Goal: Task Accomplishment & Management: Use online tool/utility

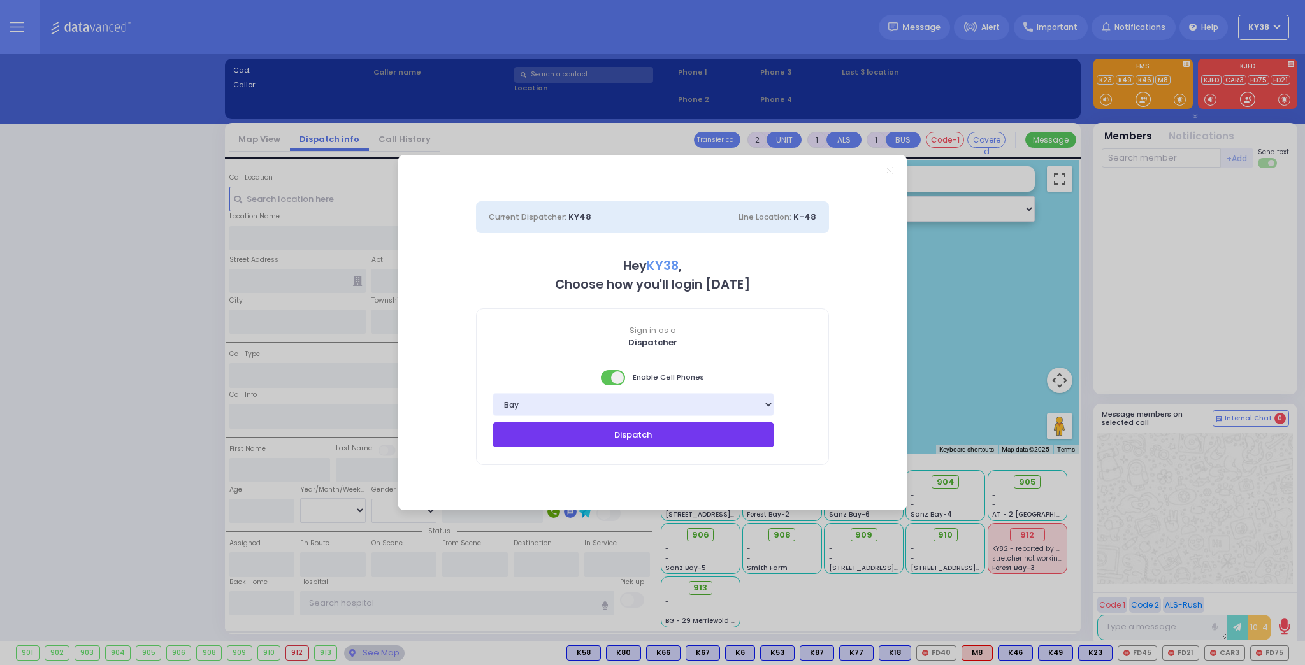
click at [697, 440] on button "Dispatch" at bounding box center [633, 434] width 282 height 24
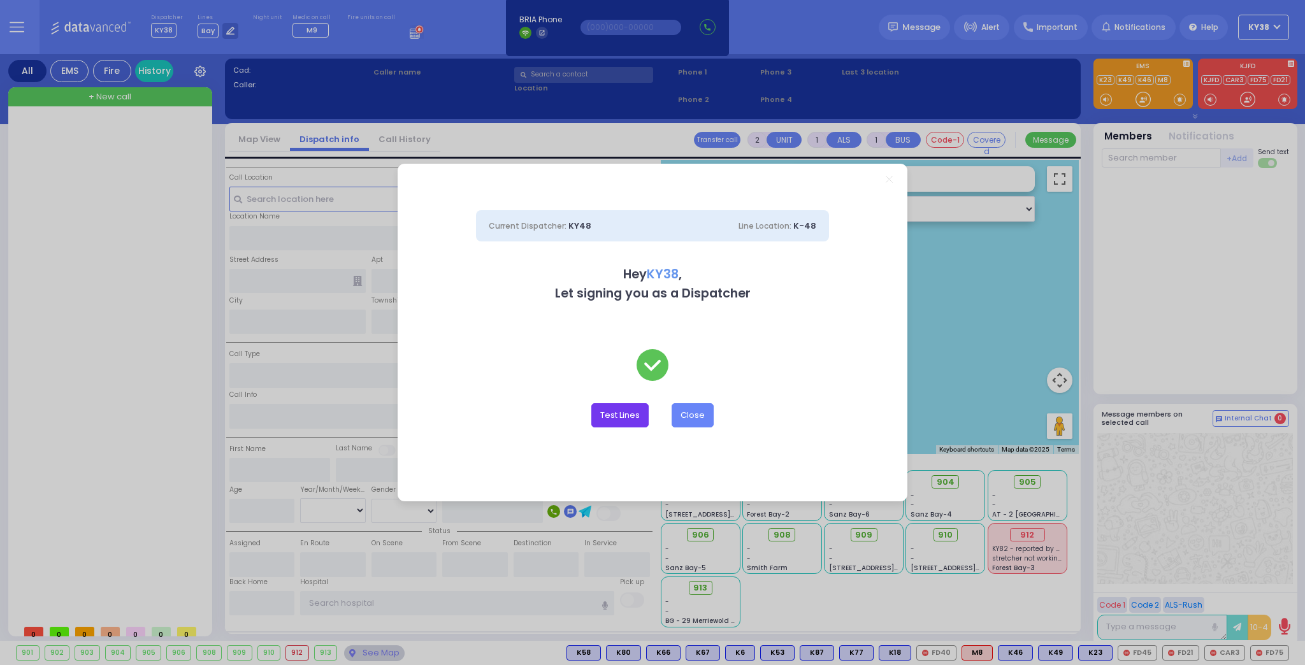
click at [632, 419] on button "Test Lines" at bounding box center [619, 415] width 57 height 24
type input "8457831212"
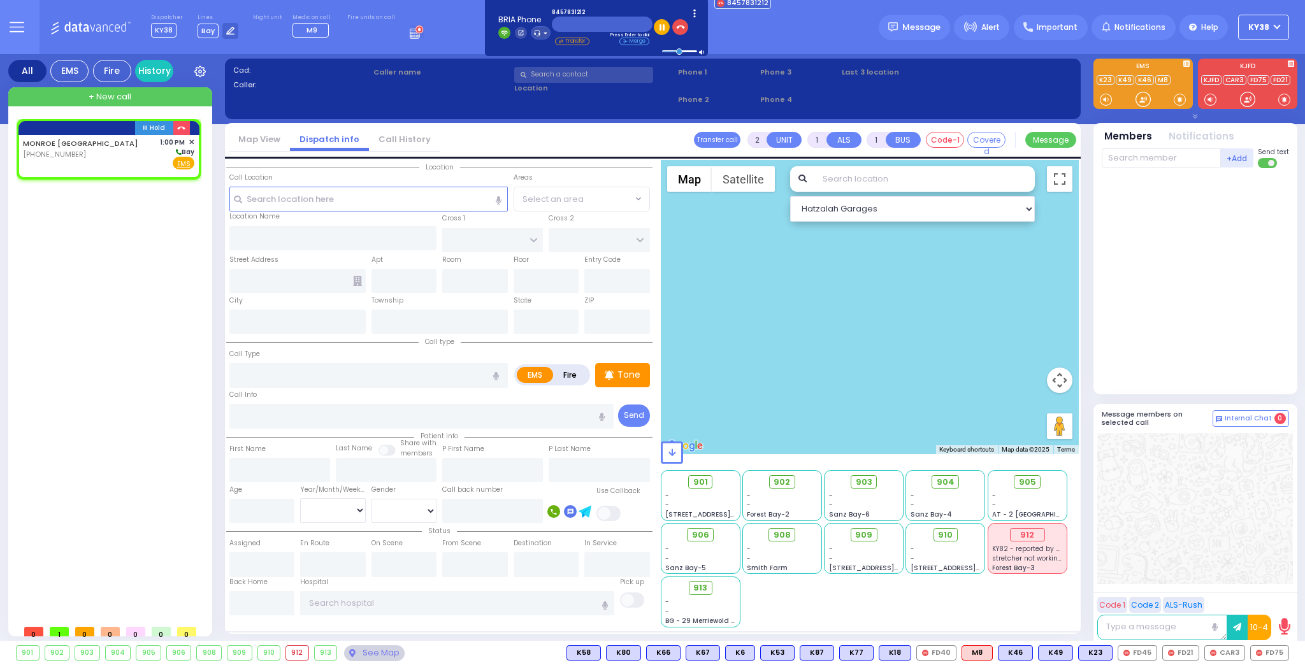
select select
radio input "true"
select select
type input "13:00"
select select "Hatzalah Garages"
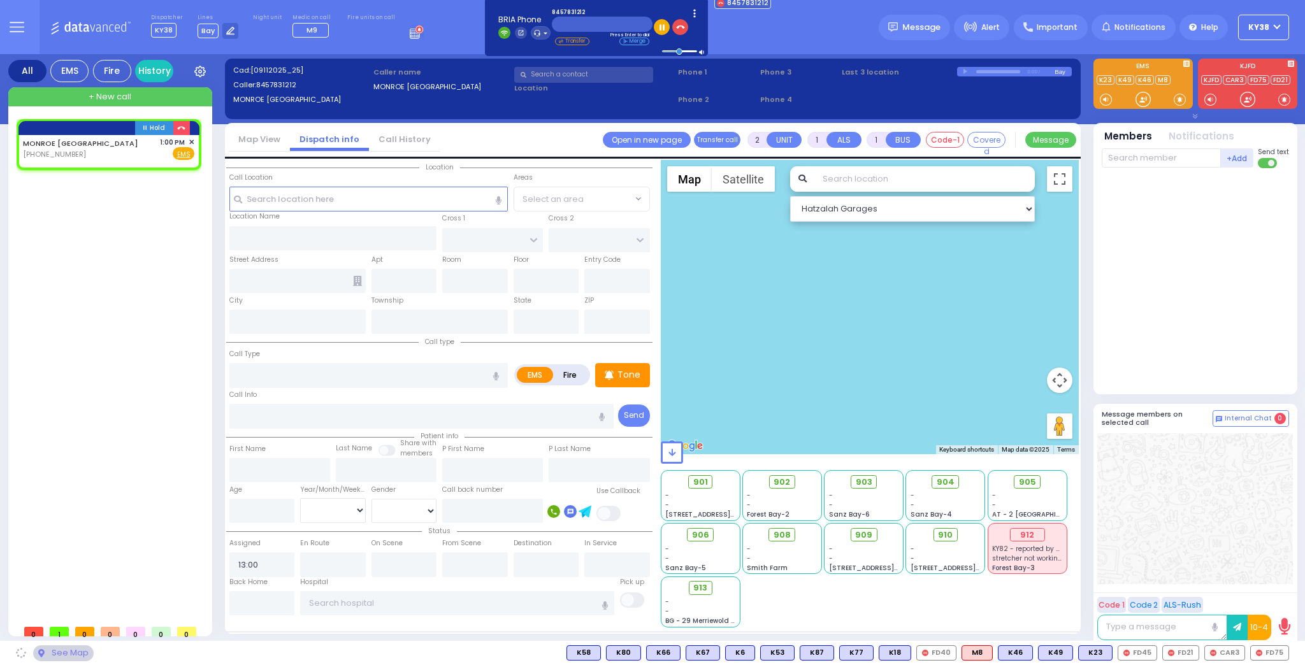
select select
radio input "true"
select select
select select "Hatzalah Garages"
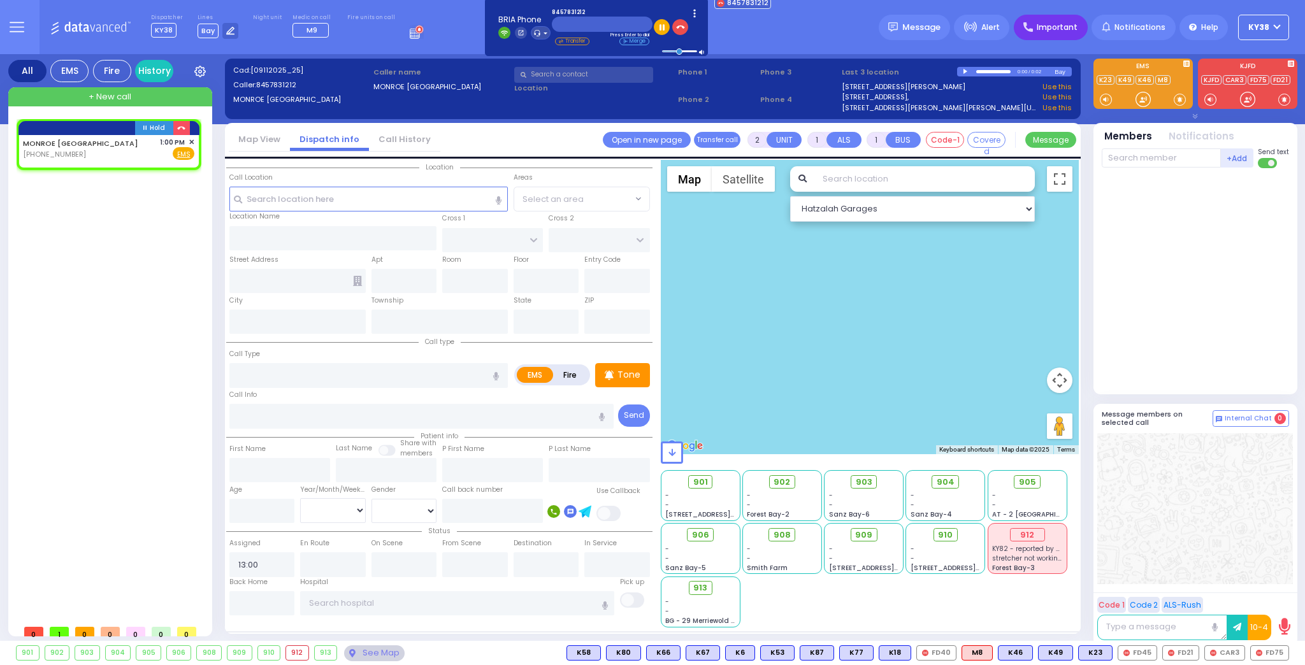
click at [1052, 31] on span "Important" at bounding box center [1057, 27] width 41 height 11
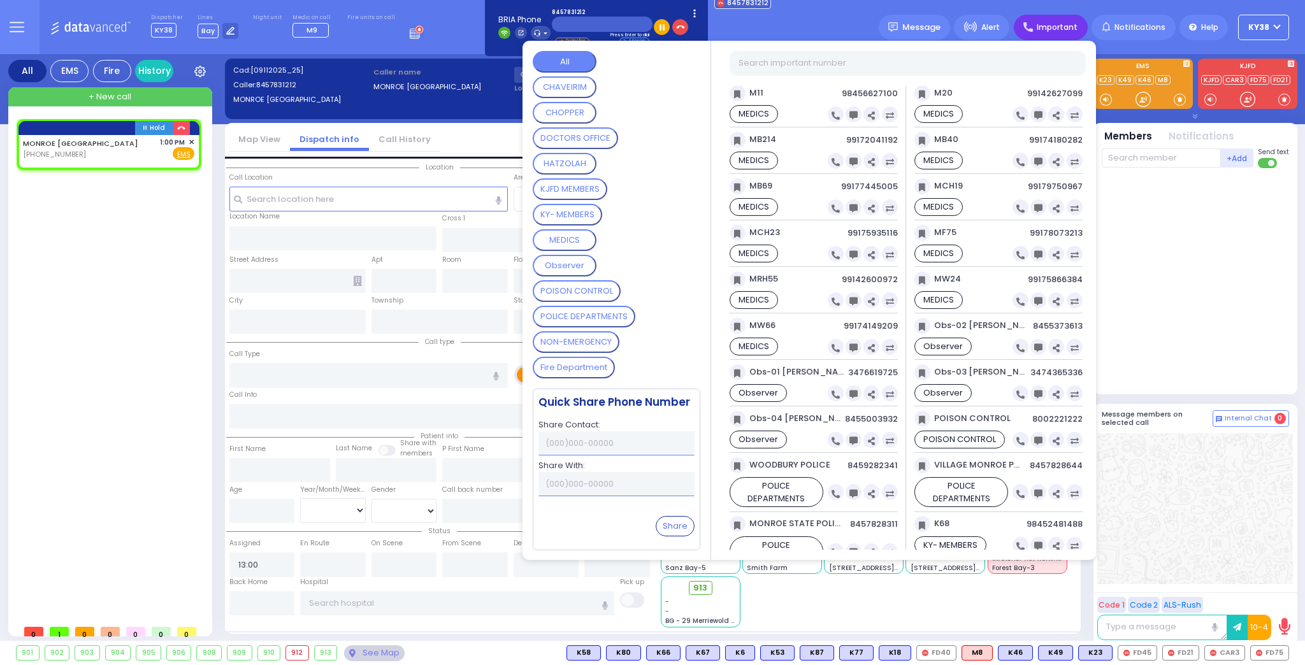
scroll to position [4536, 0]
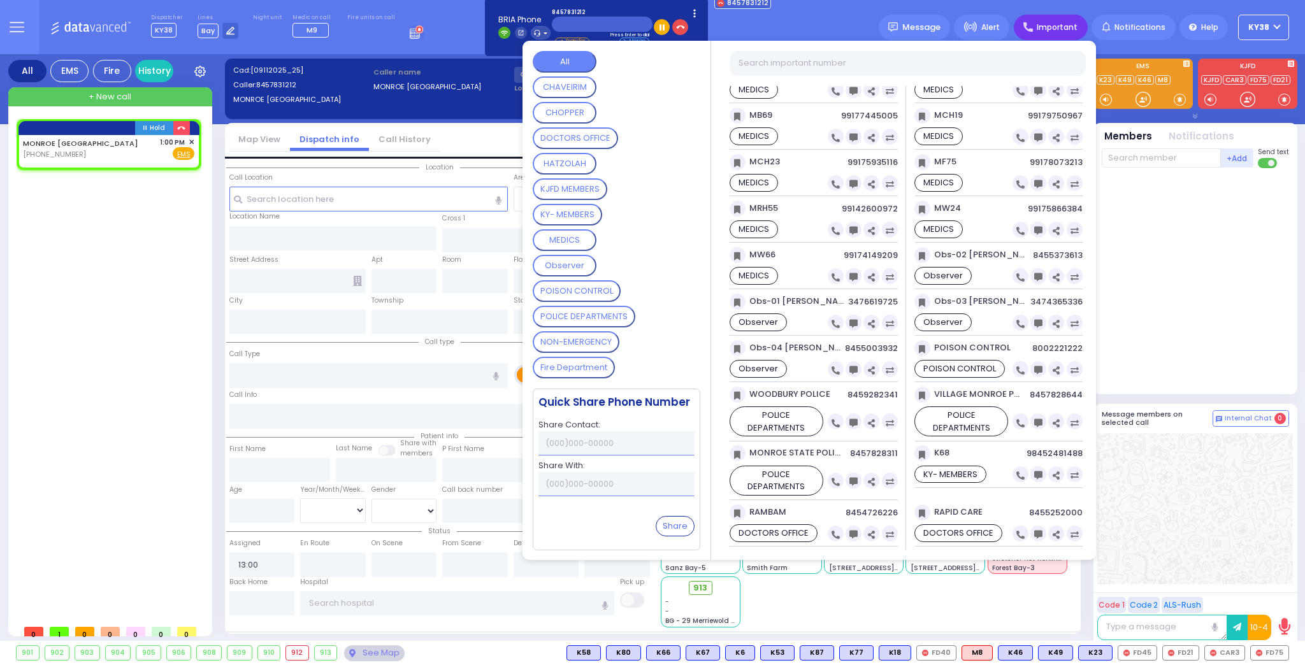
click at [569, 59] on button "All" at bounding box center [565, 62] width 64 height 22
click at [568, 157] on button "HATZOLAH" at bounding box center [565, 164] width 64 height 22
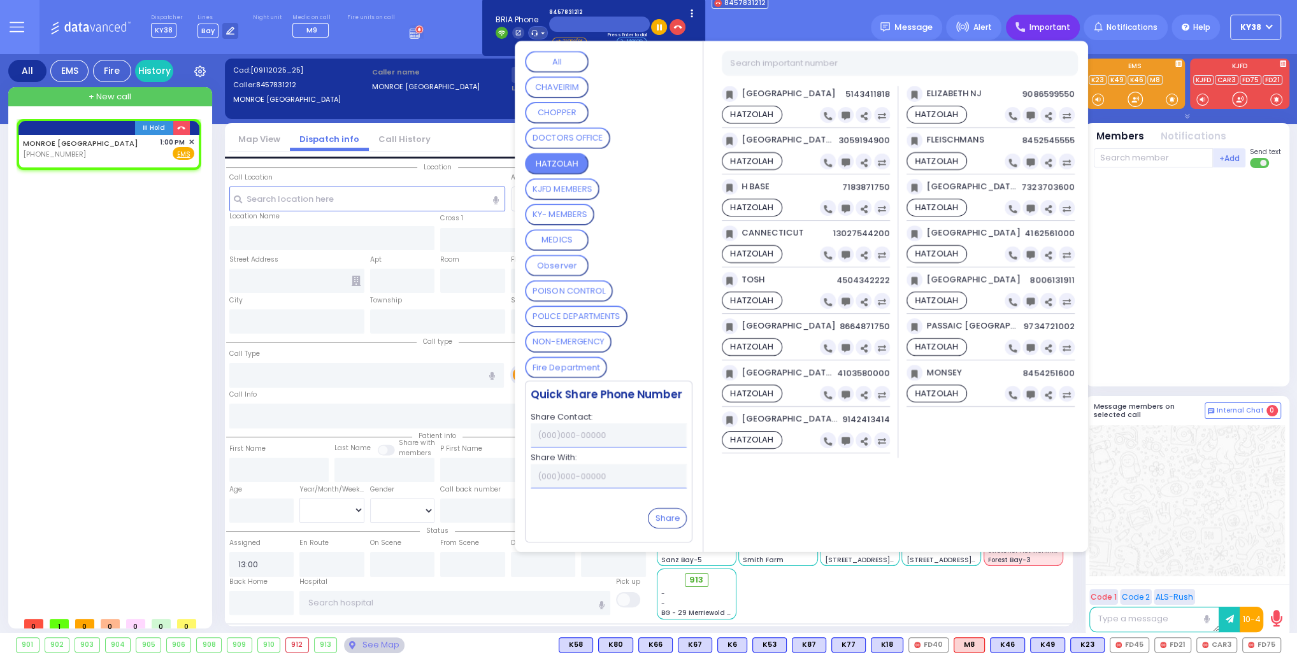
click at [789, 28] on div "Dispatcher KY38 shift has started. Are you ? [GEOGRAPHIC_DATA]" at bounding box center [648, 27] width 1297 height 54
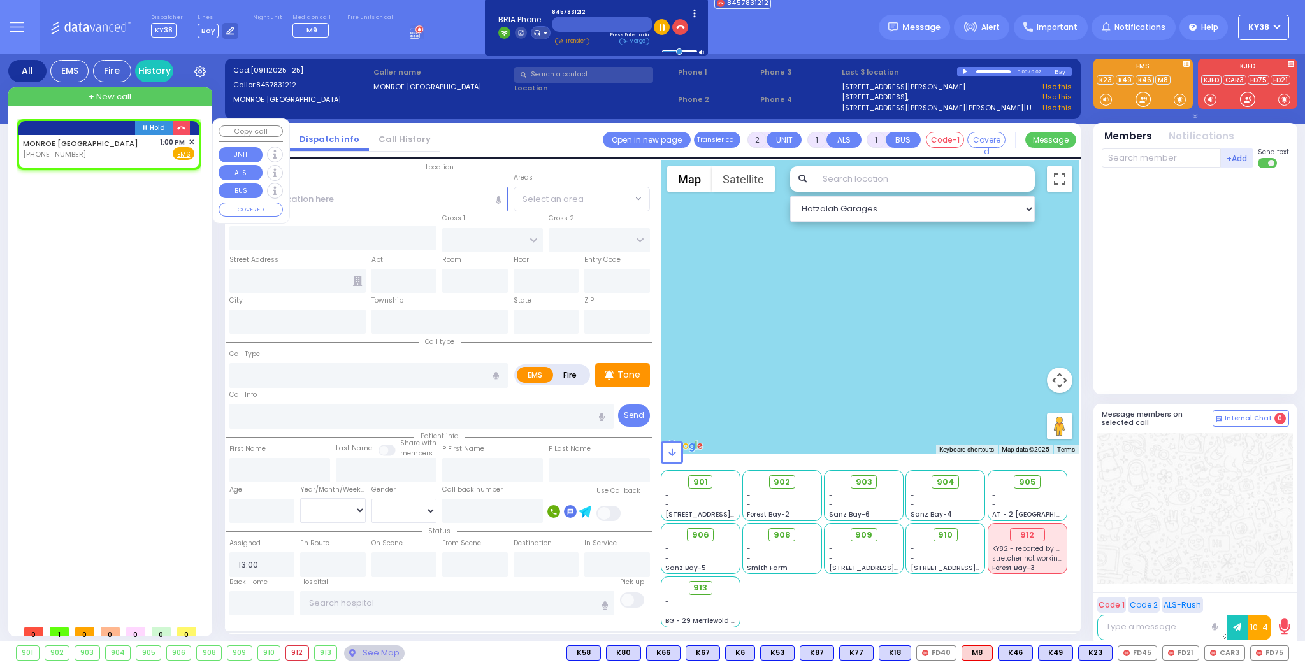
click at [143, 151] on div "MONROE [GEOGRAPHIC_DATA] [PHONE_NUMBER] 1:00 PM ✕ Fire EMS" at bounding box center [108, 149] width 171 height 24
select select
radio input "true"
select select
select select "Hatzalah Garages"
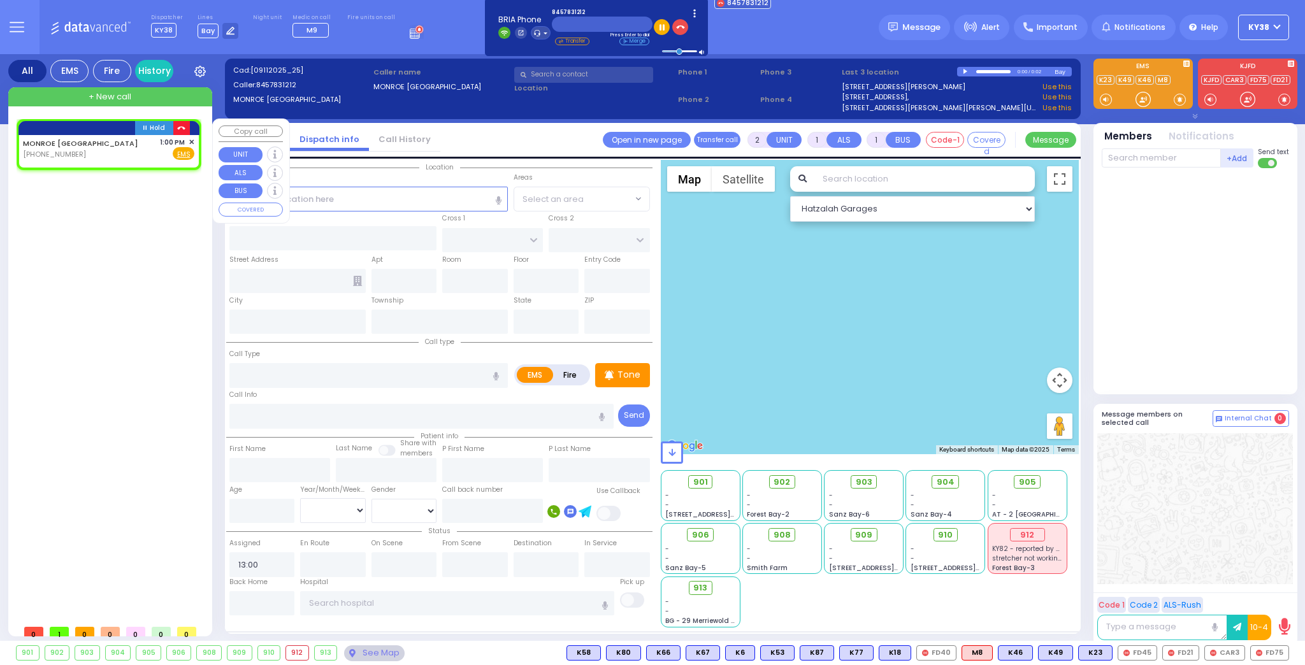
click at [178, 126] on icon "button" at bounding box center [181, 128] width 8 height 8
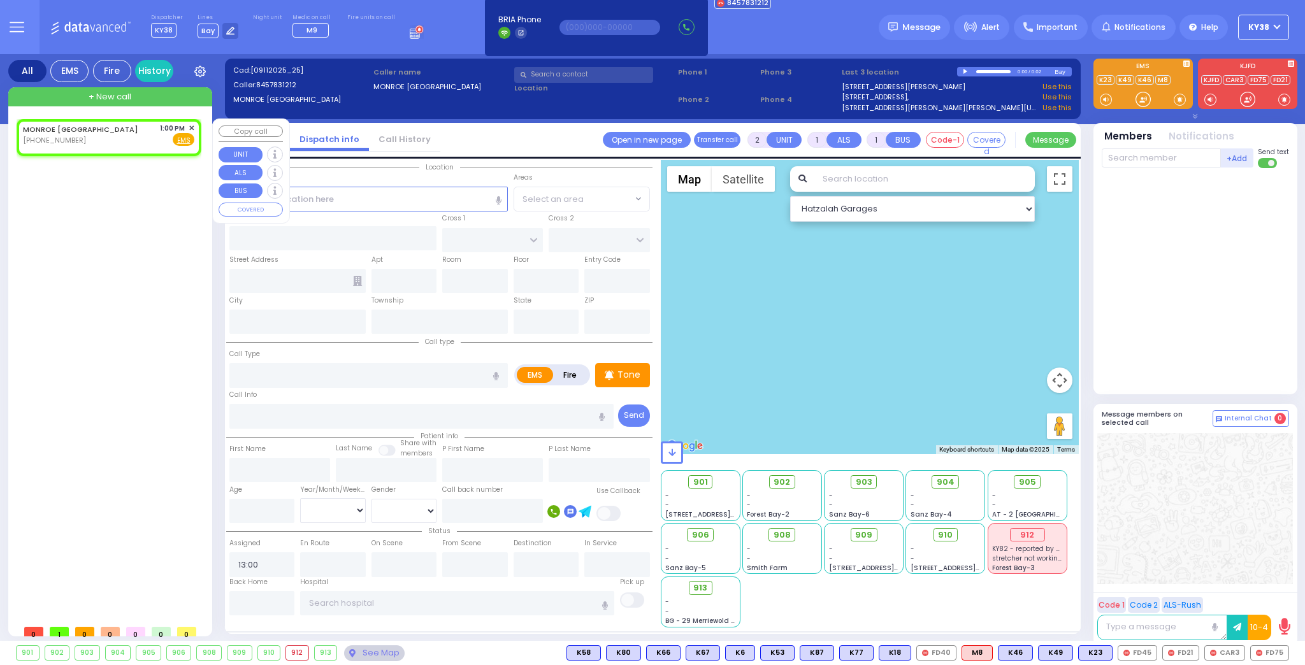
select select
radio input "true"
select select
select select "Hatzalah Garages"
click at [190, 128] on span "✕" at bounding box center [192, 128] width 6 height 11
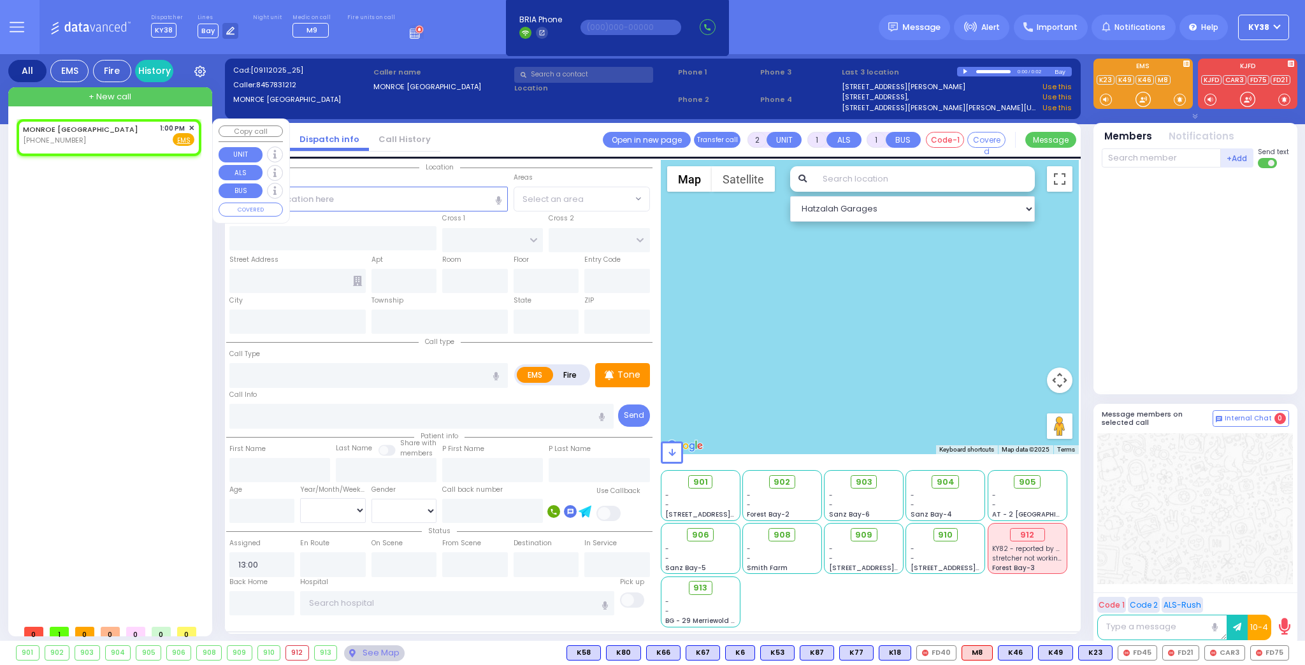
click at [192, 126] on span "✕" at bounding box center [192, 128] width 6 height 11
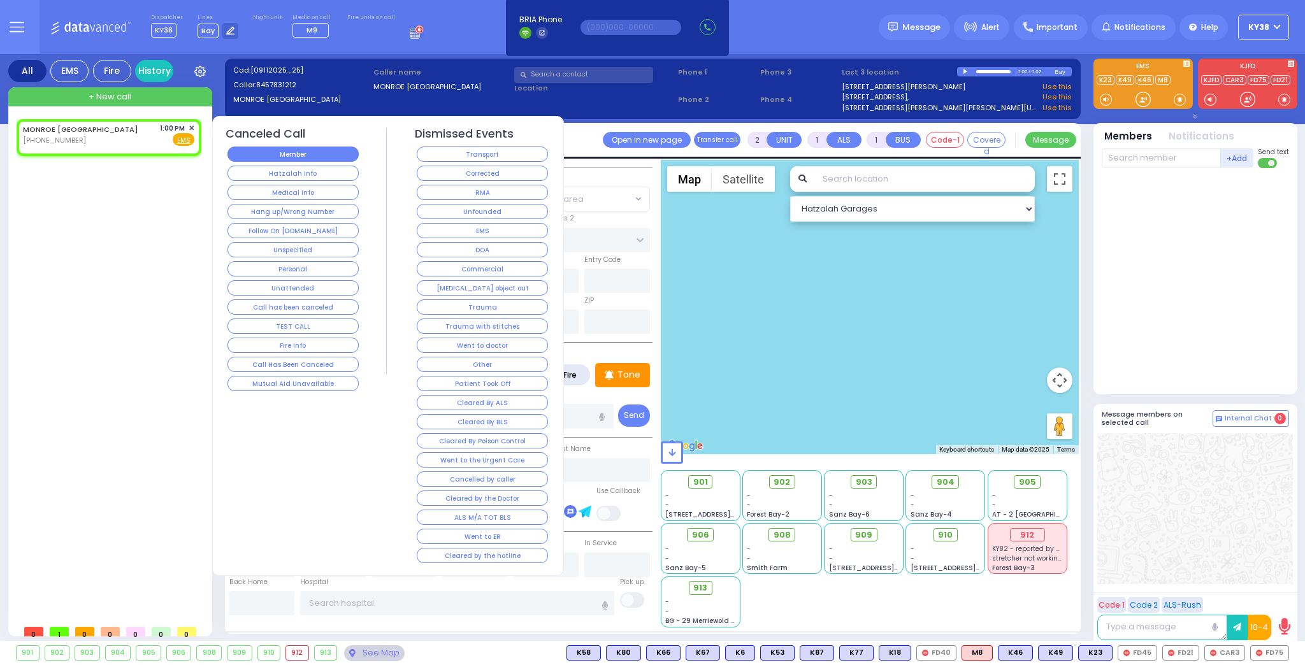
click at [324, 157] on button "Member" at bounding box center [292, 154] width 131 height 15
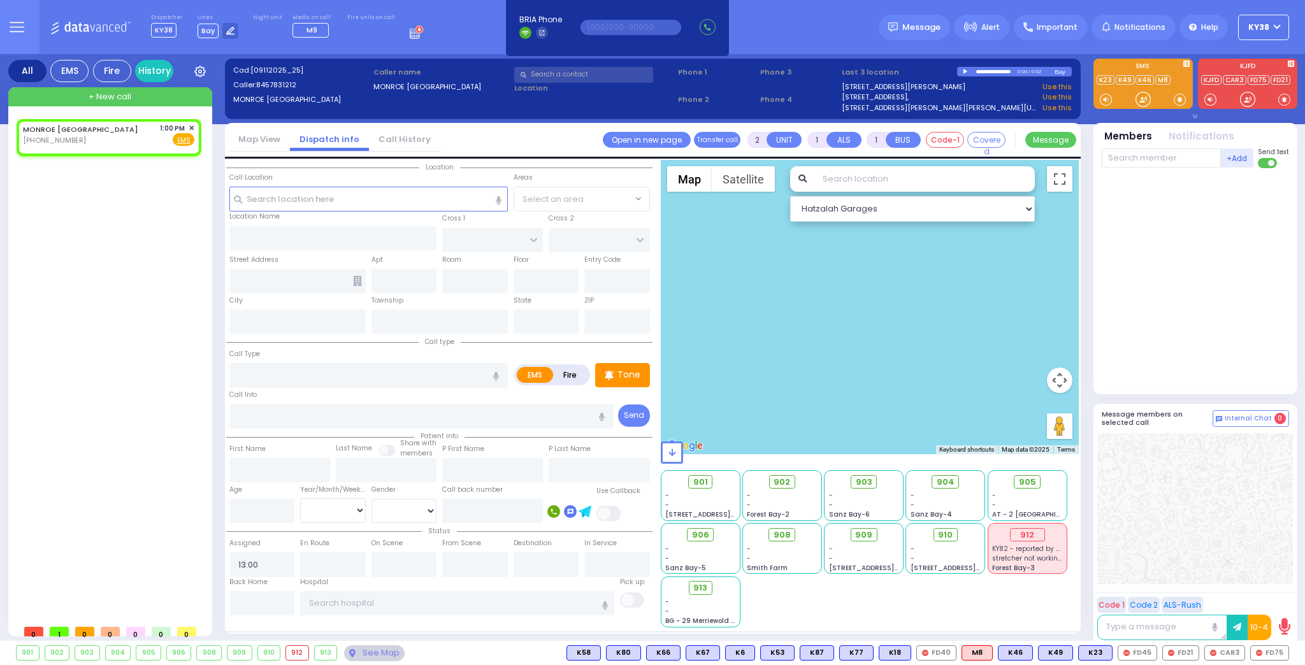
select select
radio input "true"
select select
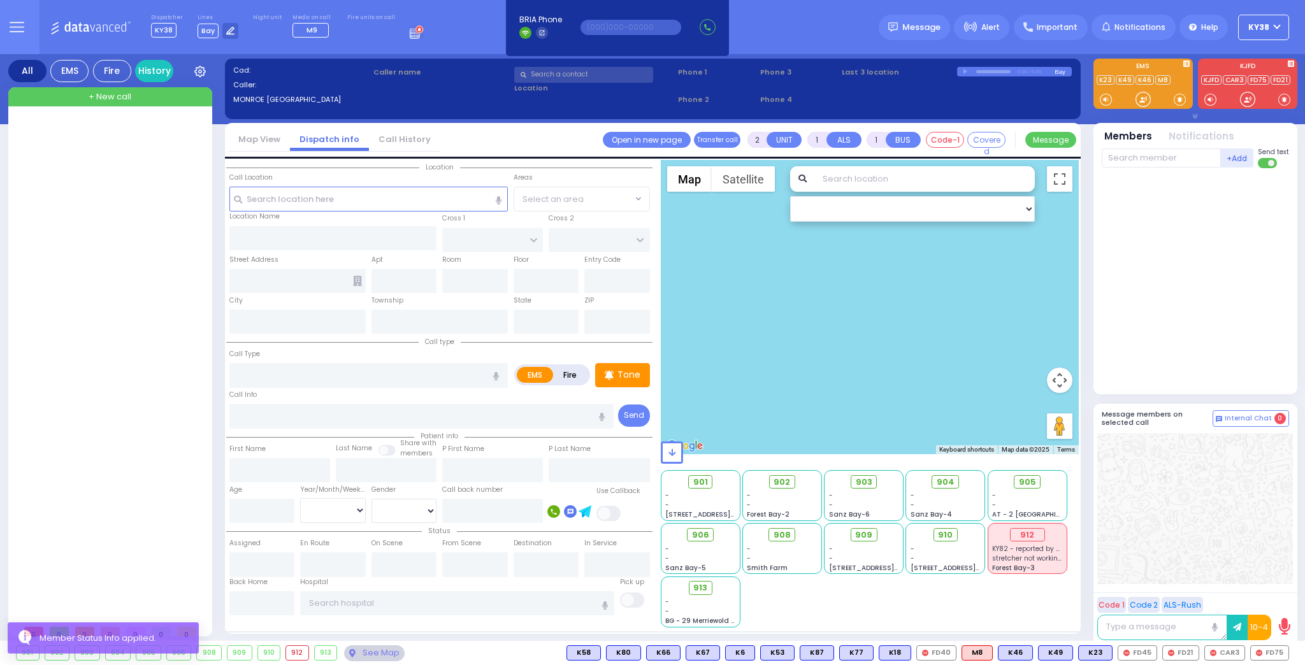
click at [104, 229] on div at bounding box center [112, 368] width 190 height 499
click at [1061, 137] on button "Message" at bounding box center [1050, 140] width 51 height 16
click at [129, 185] on div at bounding box center [112, 368] width 190 height 499
click at [410, 34] on icon at bounding box center [417, 32] width 14 height 14
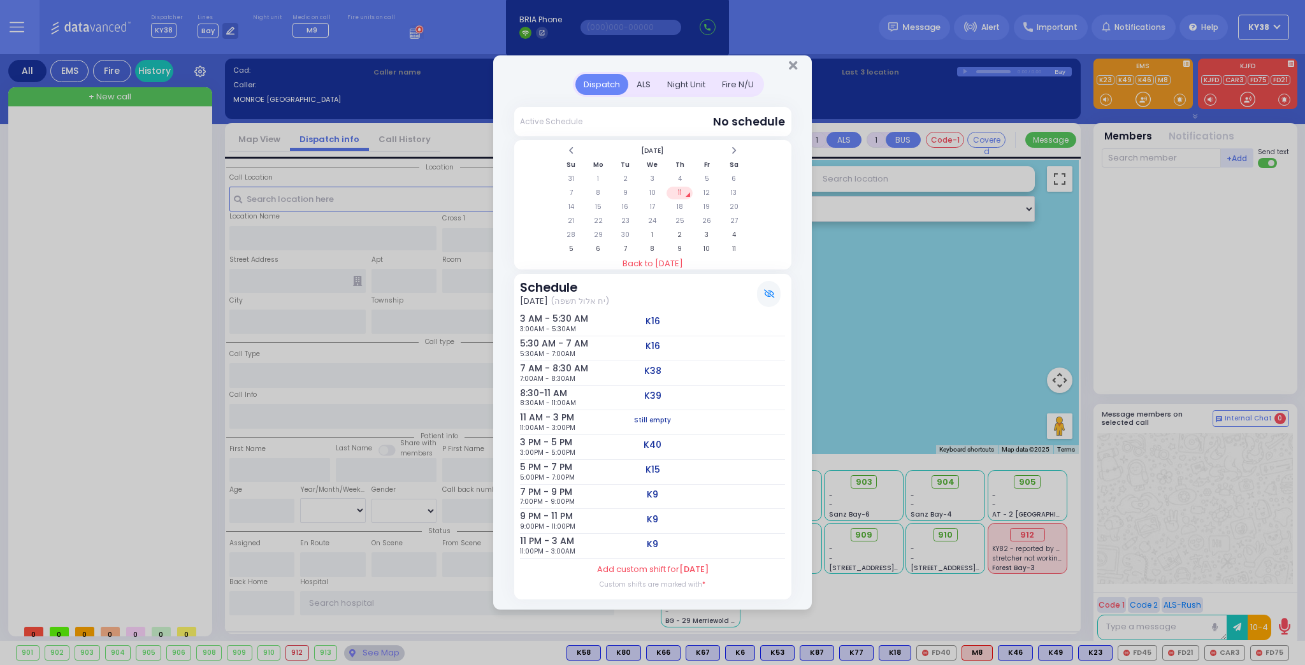
click at [73, 166] on div "Dispatch ALS Night Unit Active Schedule Su" at bounding box center [652, 332] width 1305 height 665
click at [791, 66] on icon "Close" at bounding box center [793, 65] width 8 height 13
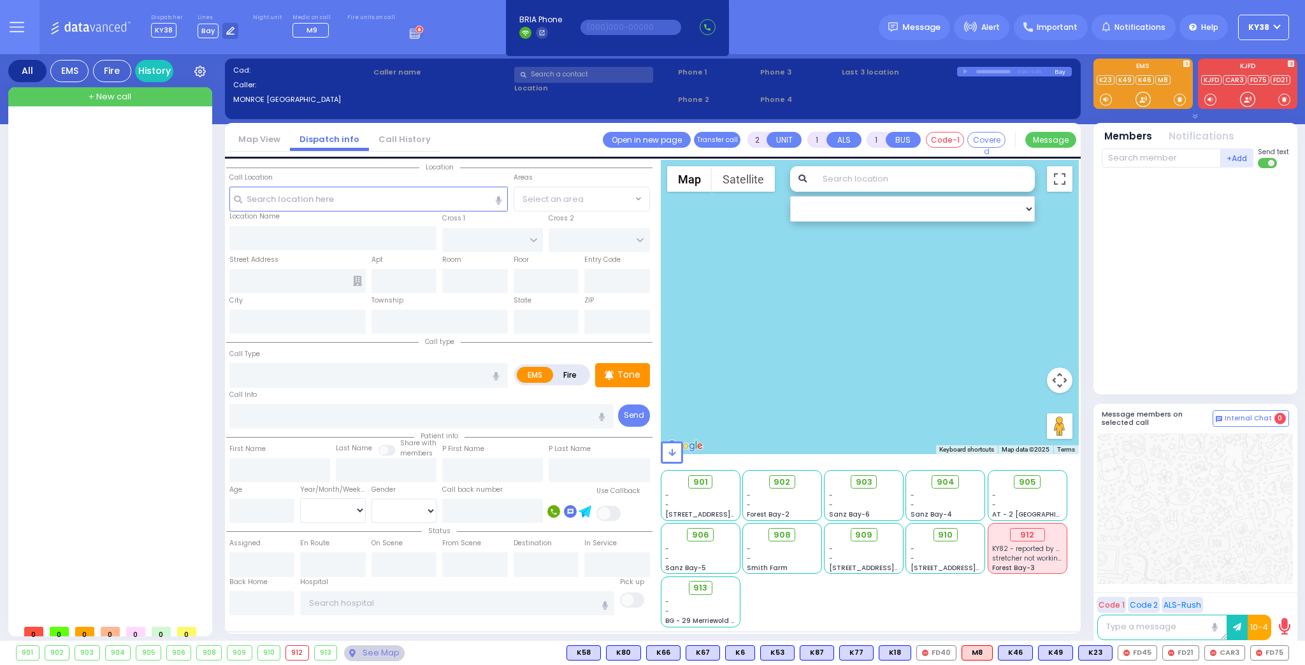
click at [614, 76] on input "text" at bounding box center [583, 75] width 139 height 16
